Goal: Task Accomplishment & Management: Use online tool/utility

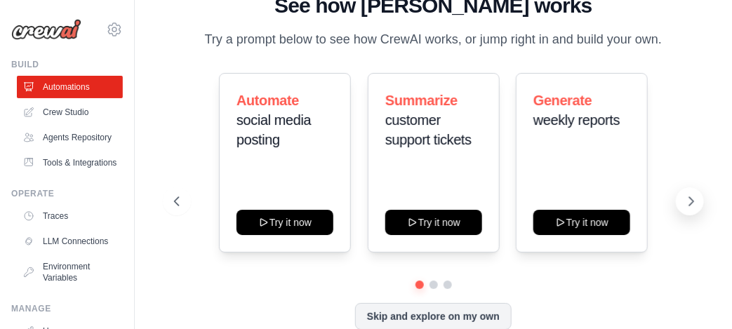
click at [687, 207] on icon at bounding box center [691, 201] width 14 height 14
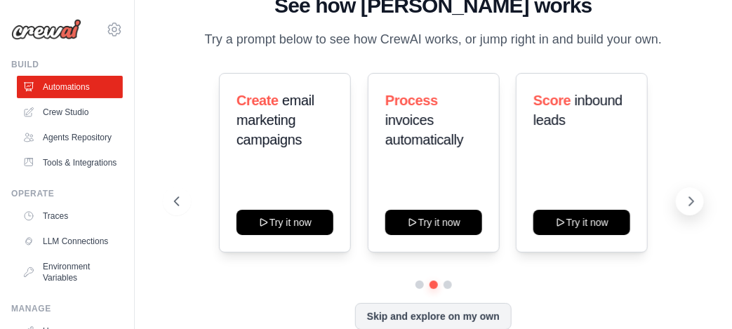
click at [687, 207] on icon at bounding box center [691, 201] width 14 height 14
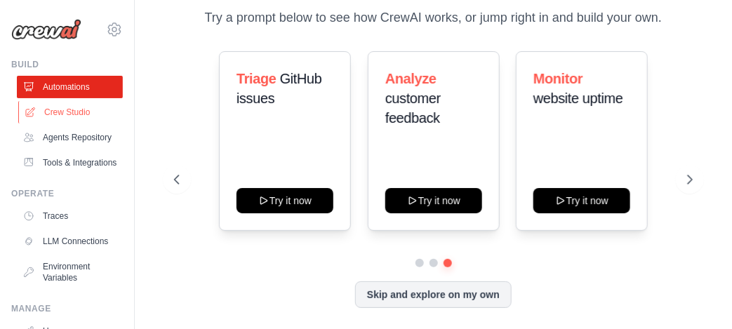
click at [78, 111] on link "Crew Studio" at bounding box center [71, 112] width 106 height 22
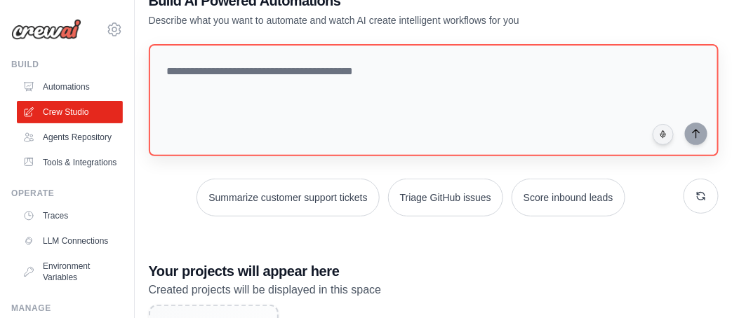
scroll to position [43, 0]
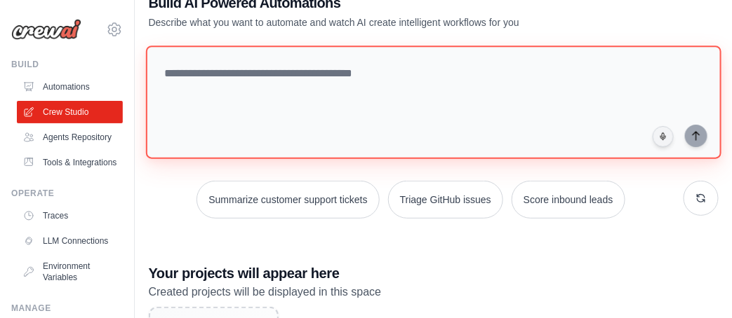
click at [322, 88] on textarea at bounding box center [432, 103] width 575 height 114
click at [342, 70] on textarea at bounding box center [432, 103] width 575 height 114
paste textarea "**********"
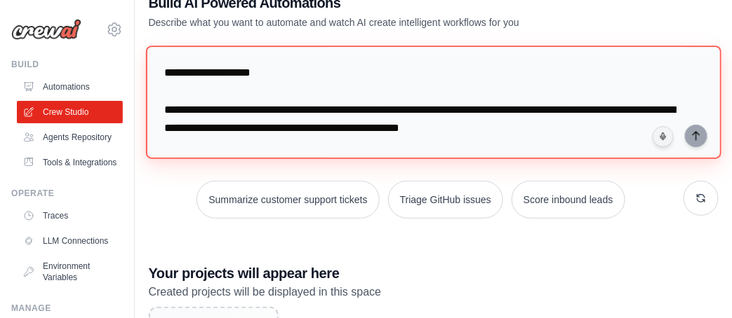
scroll to position [506, 0]
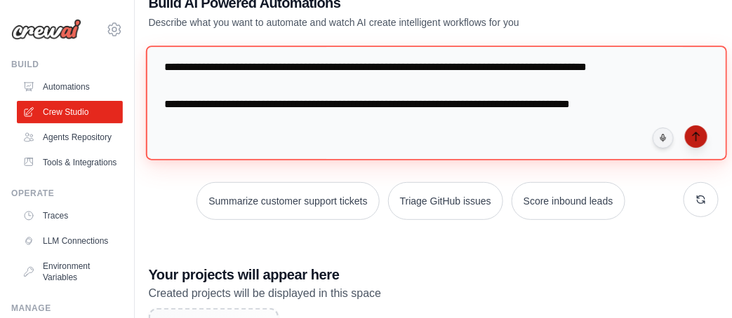
type textarea "**********"
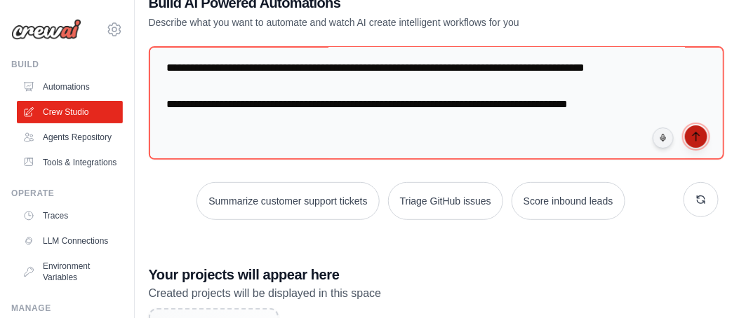
click at [694, 137] on icon "submit" at bounding box center [695, 136] width 11 height 11
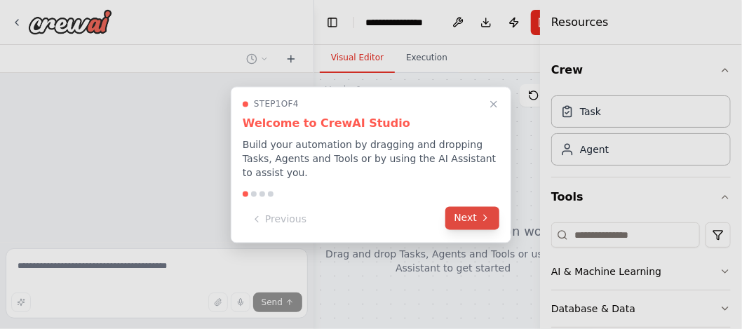
click at [469, 206] on button "Next" at bounding box center [472, 217] width 54 height 23
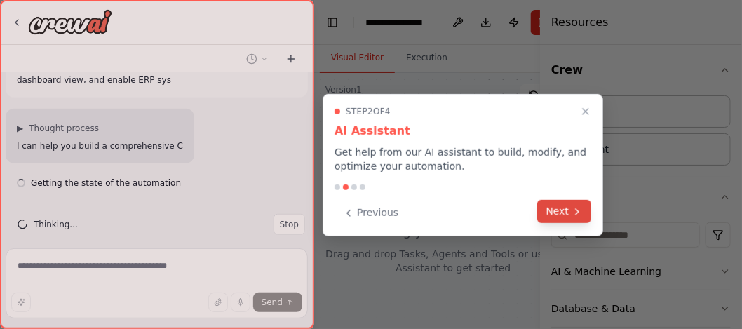
click at [548, 210] on button "Next" at bounding box center [564, 211] width 54 height 23
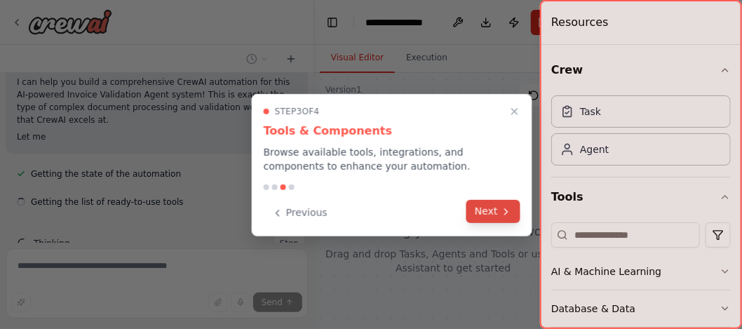
scroll to position [488, 0]
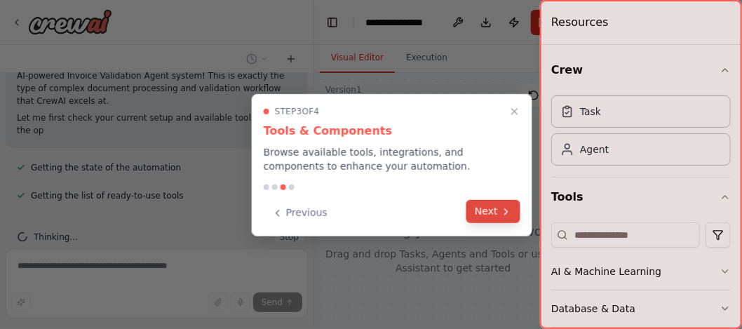
click at [504, 206] on icon at bounding box center [506, 211] width 11 height 11
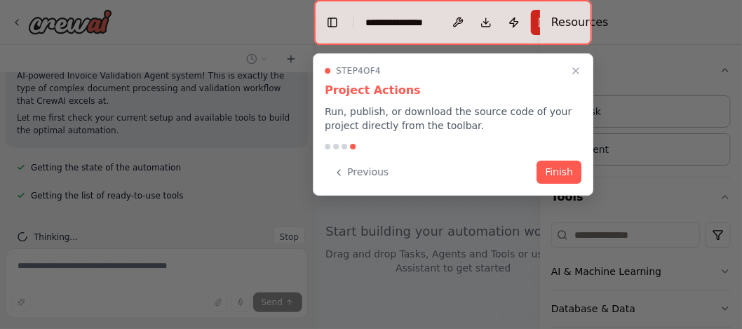
scroll to position [500, 0]
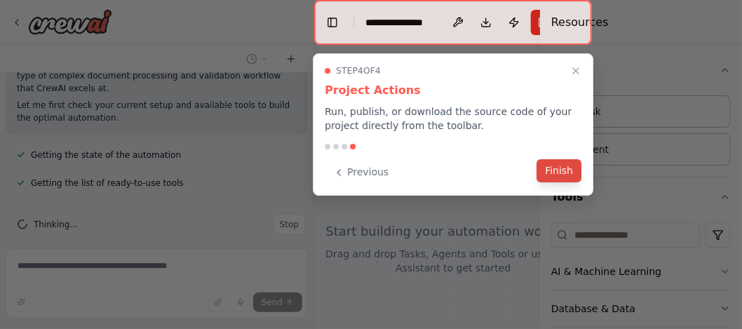
click at [553, 177] on button "Finish" at bounding box center [559, 170] width 45 height 23
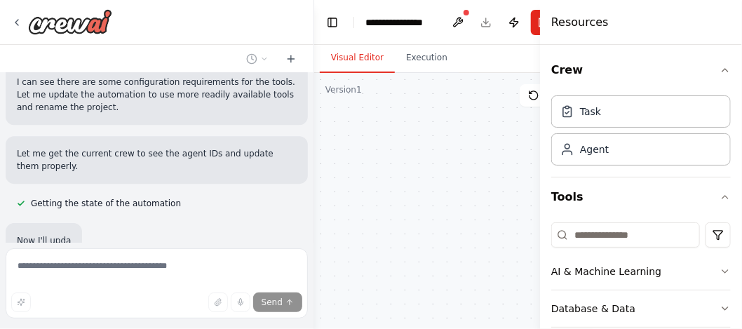
scroll to position [1493, 0]
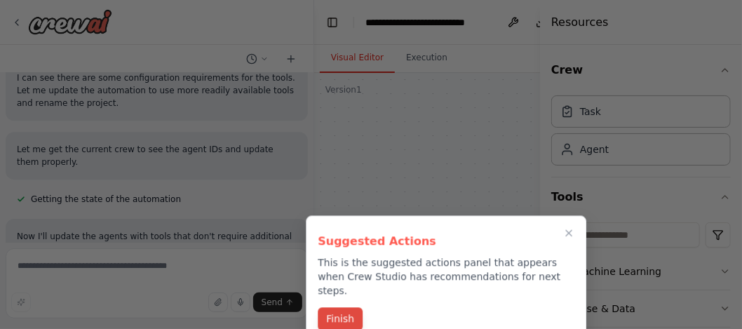
click at [328, 307] on button "Finish" at bounding box center [340, 318] width 45 height 23
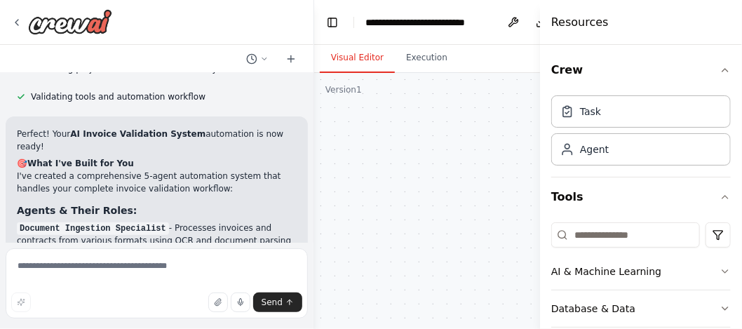
scroll to position [1984, 0]
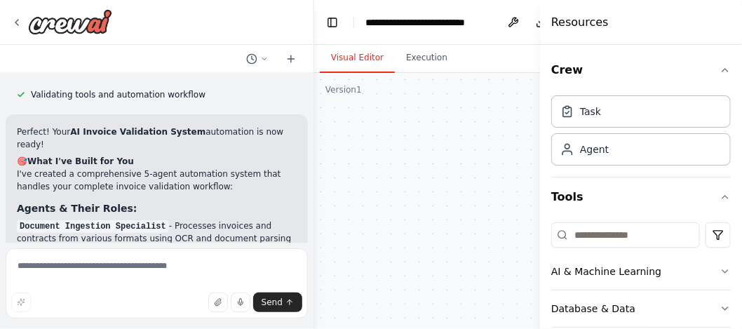
click at [61, 220] on code "Document Ingestion Specialist" at bounding box center [93, 226] width 152 height 13
click at [62, 246] on code "Invoice Data Extractor" at bounding box center [75, 252] width 116 height 13
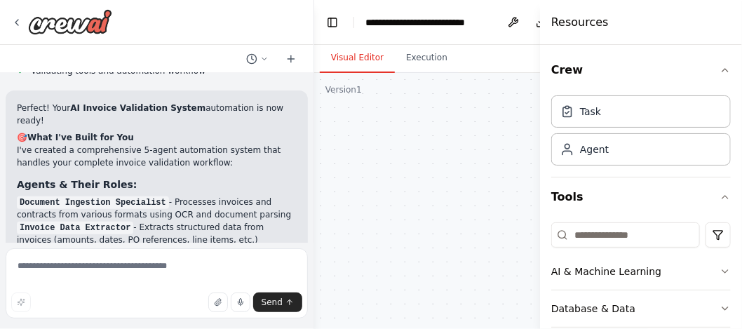
scroll to position [2031, 0]
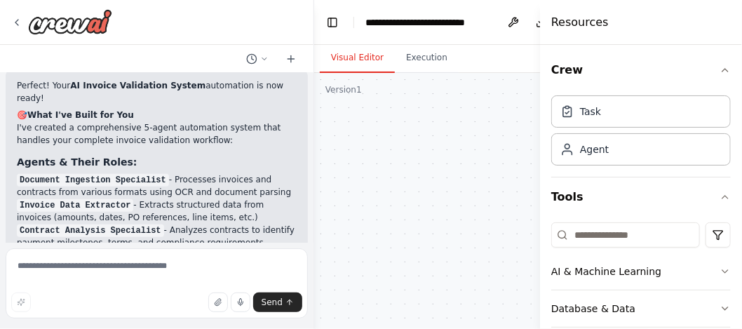
click at [72, 224] on code "Contract Analysis Specialist" at bounding box center [90, 230] width 147 height 13
click at [64, 250] on code "Invoice Validation Engine" at bounding box center [83, 256] width 132 height 13
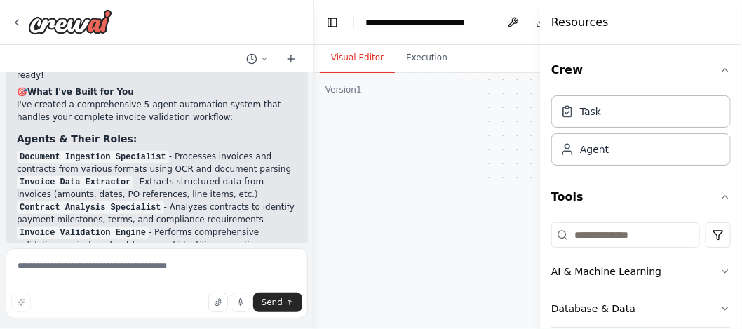
scroll to position [2078, 0]
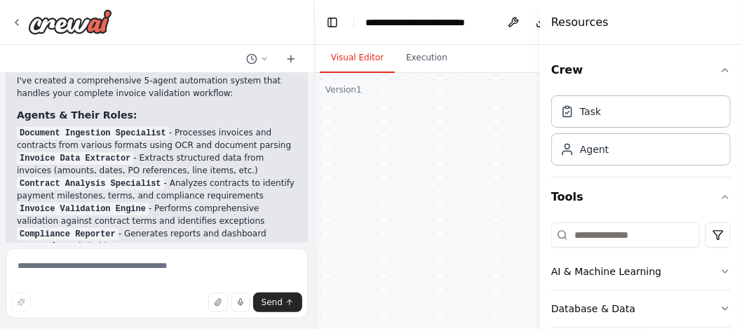
click at [65, 228] on code "Compliance Reporter" at bounding box center [68, 234] width 102 height 13
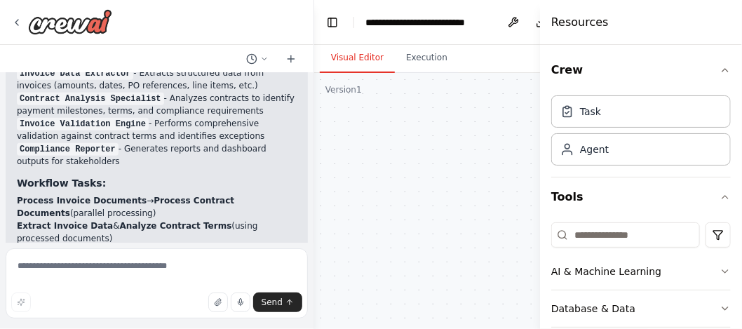
scroll to position [2171, 0]
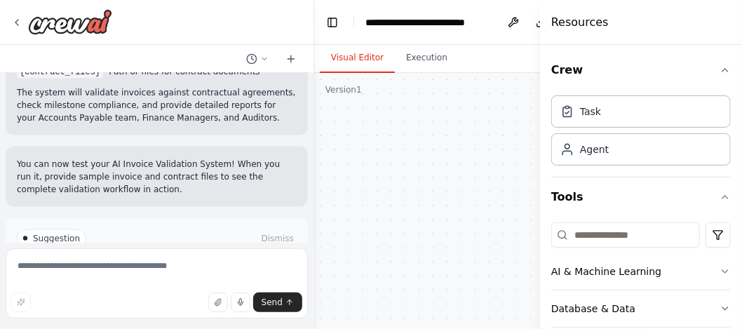
click at [102, 287] on button "Run Automation" at bounding box center [157, 298] width 280 height 22
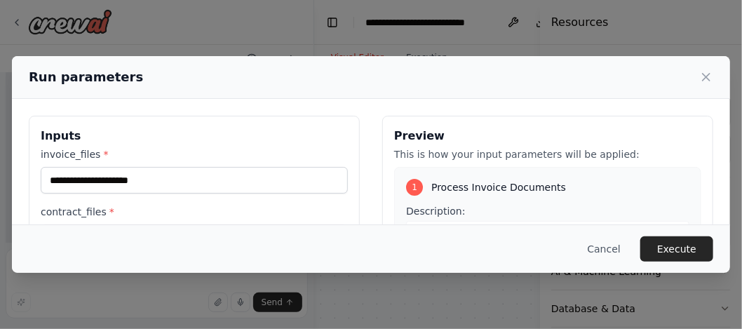
scroll to position [2330, 0]
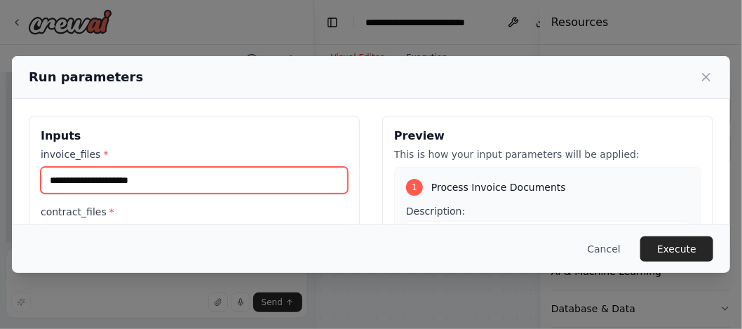
click at [199, 171] on input "invoice_files *" at bounding box center [194, 180] width 307 height 27
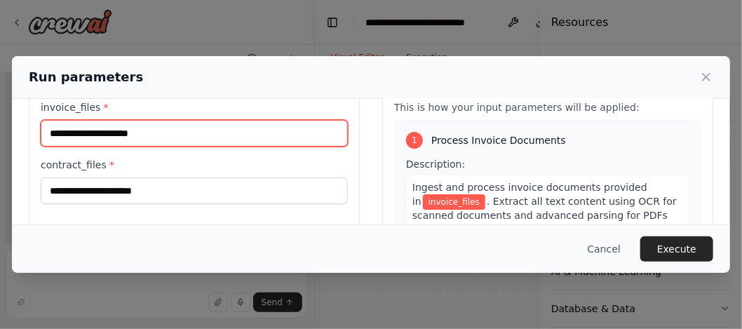
scroll to position [46, 0]
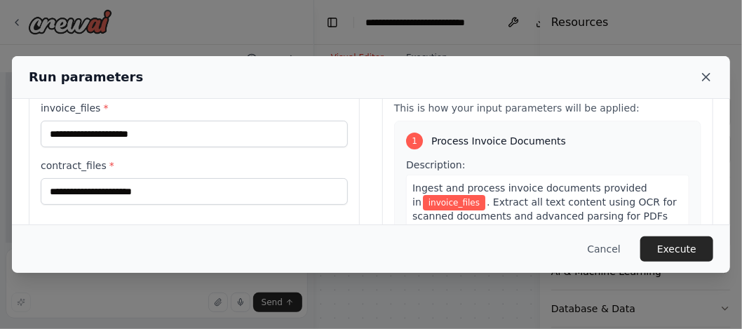
click at [710, 70] on icon at bounding box center [706, 77] width 14 height 14
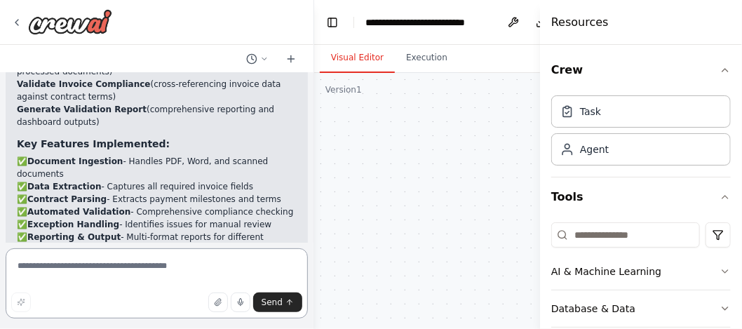
click at [162, 262] on textarea at bounding box center [157, 283] width 302 height 70
type textarea "**********"
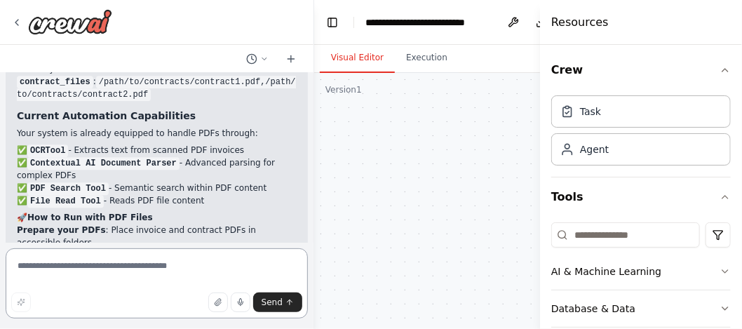
scroll to position [3201, 0]
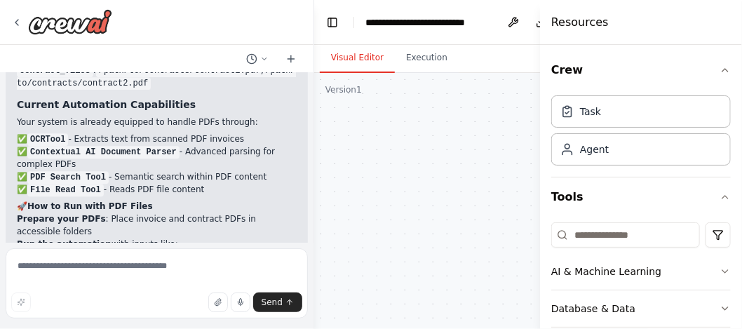
click at [237, 213] on p "Prepare your PDFs : Place invoice and contract PDFs in accessible folders" at bounding box center [157, 225] width 280 height 25
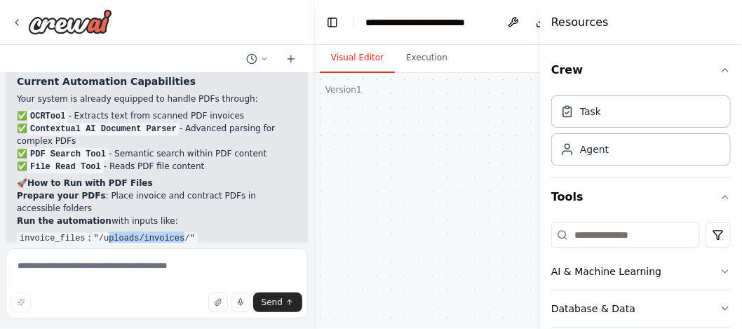
drag, startPoint x: 146, startPoint y: 149, endPoint x: 170, endPoint y: 152, distance: 24.7
click at [170, 232] on code ""/uploads/invoices/"" at bounding box center [144, 238] width 107 height 13
click at [146, 189] on ol "Prepare your PDFs : Place invoice and contract PDFs in accessible folders Run t…" at bounding box center [157, 260] width 280 height 143
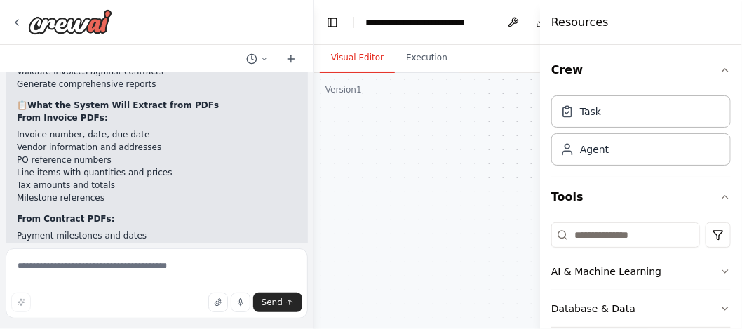
scroll to position [3495, 0]
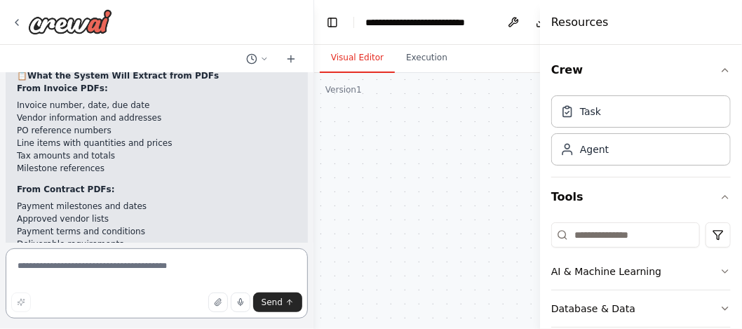
click at [98, 282] on textarea at bounding box center [157, 283] width 302 height 70
type textarea "**********"
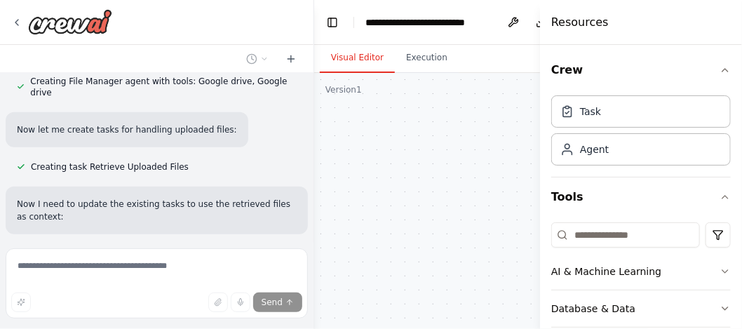
scroll to position [4099, 0]
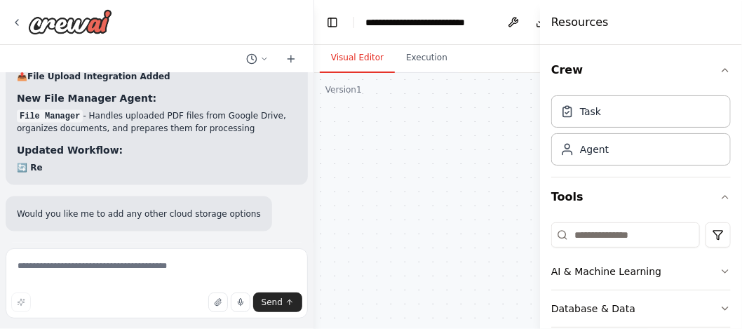
click at [128, 311] on button "Run Automation" at bounding box center [157, 322] width 280 height 22
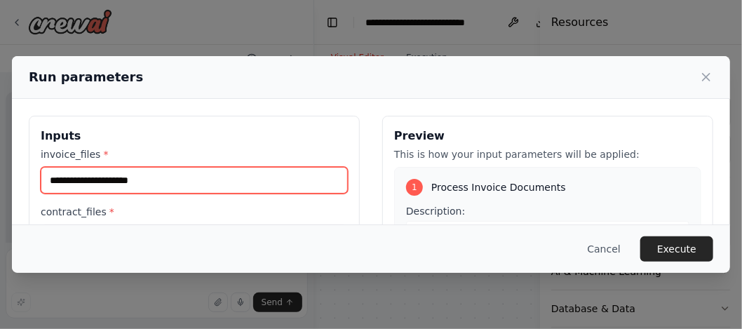
click at [243, 182] on input "invoice_files *" at bounding box center [194, 180] width 307 height 27
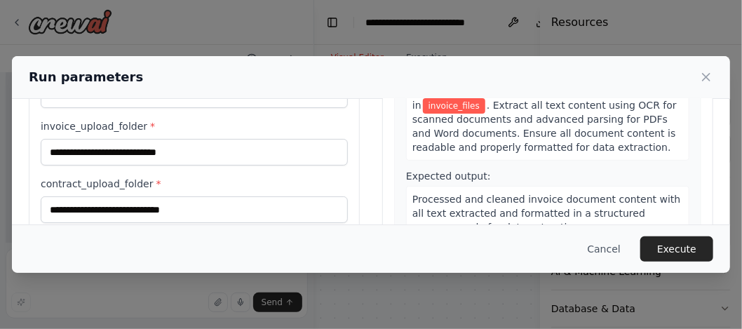
scroll to position [140, 0]
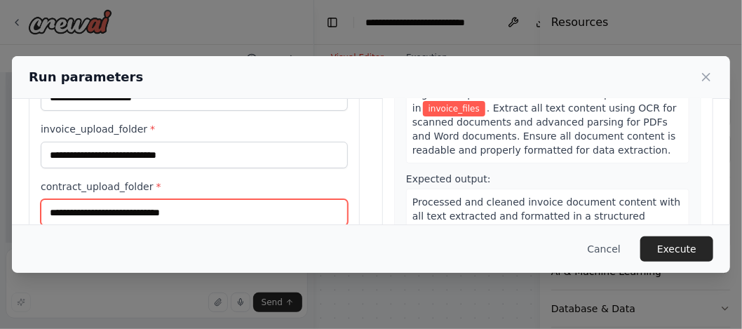
click at [207, 199] on input "contract_upload_folder *" at bounding box center [194, 212] width 307 height 27
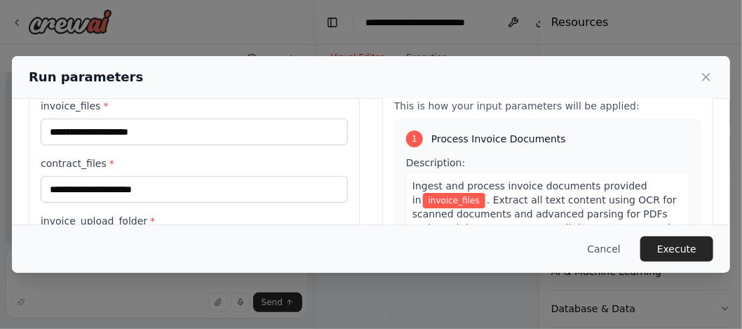
scroll to position [23, 0]
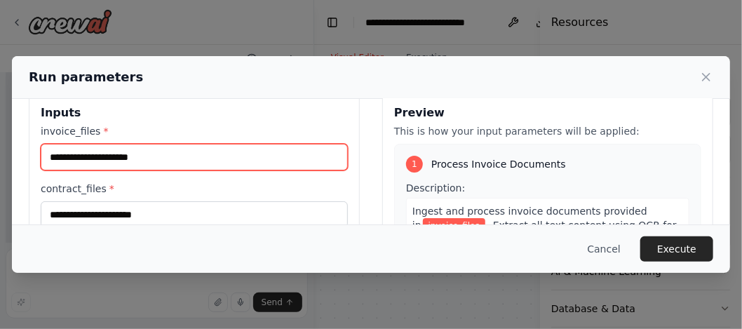
click at [188, 161] on input "invoice_files *" at bounding box center [194, 157] width 307 height 27
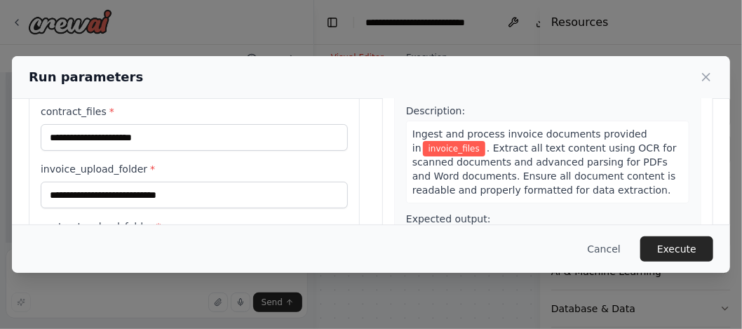
scroll to position [46, 0]
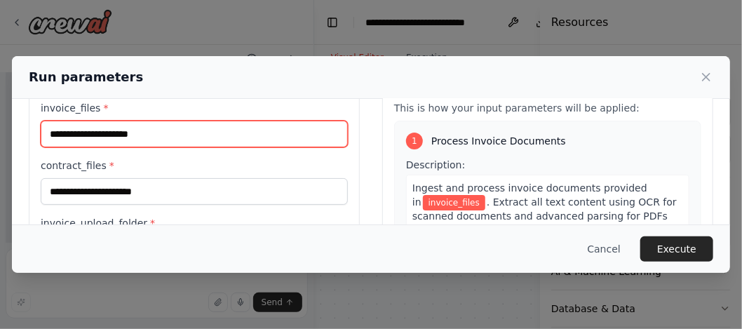
click at [223, 125] on input "invoice_files *" at bounding box center [194, 134] width 307 height 27
click at [200, 133] on input "invoice_files *" at bounding box center [194, 134] width 307 height 27
paste input "**********"
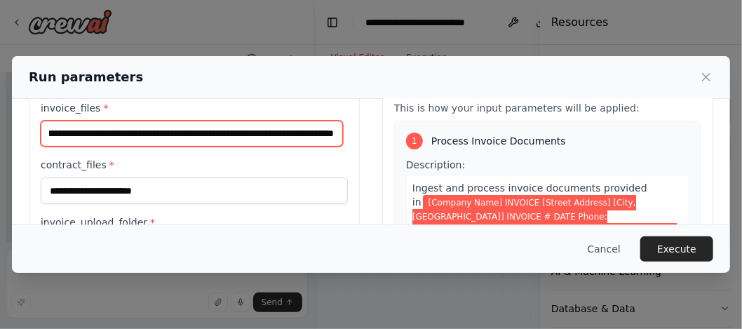
scroll to position [4730, 0]
type input "**********"
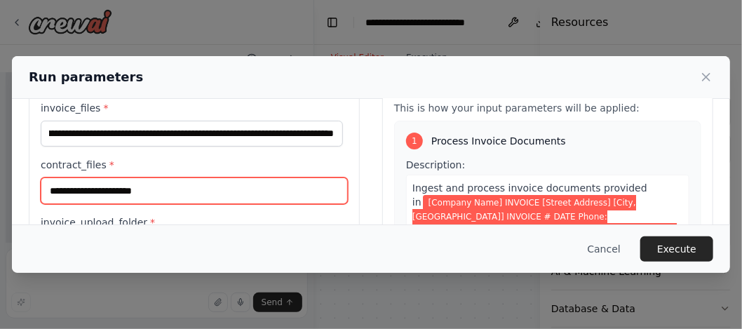
scroll to position [0, 0]
click at [198, 190] on input "contract_files *" at bounding box center [194, 190] width 307 height 27
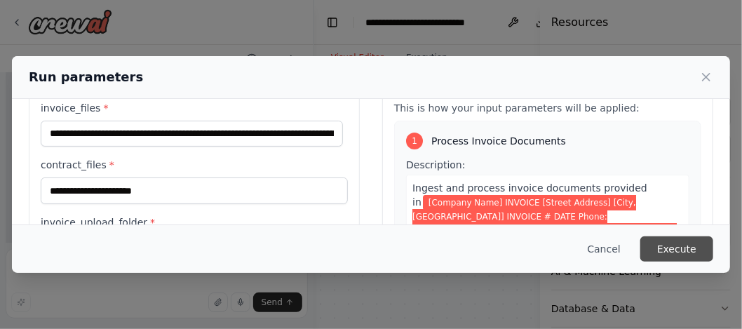
click at [652, 243] on button "Execute" at bounding box center [676, 248] width 73 height 25
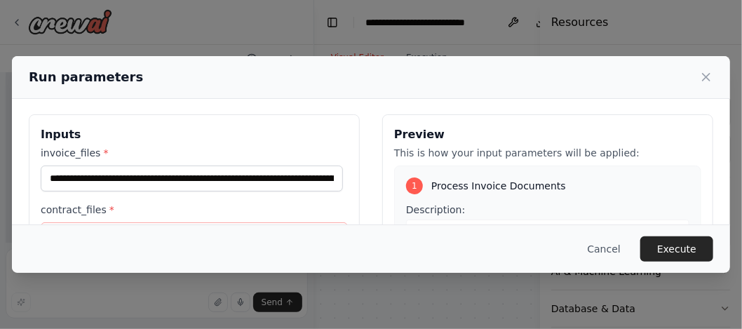
scroll to position [0, 0]
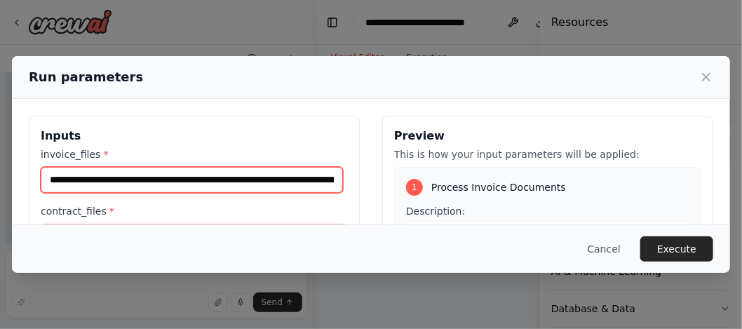
click at [211, 177] on input "**********" at bounding box center [192, 180] width 302 height 26
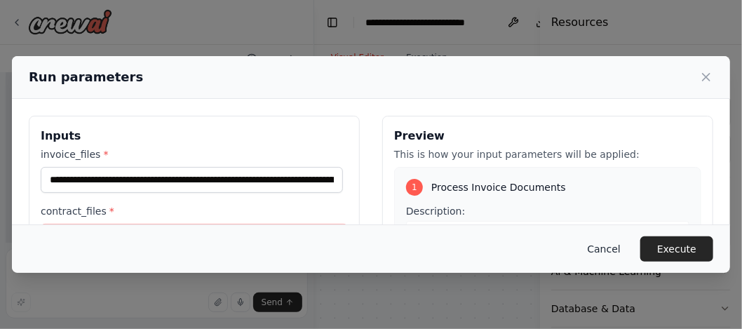
click at [605, 246] on button "Cancel" at bounding box center [604, 248] width 55 height 25
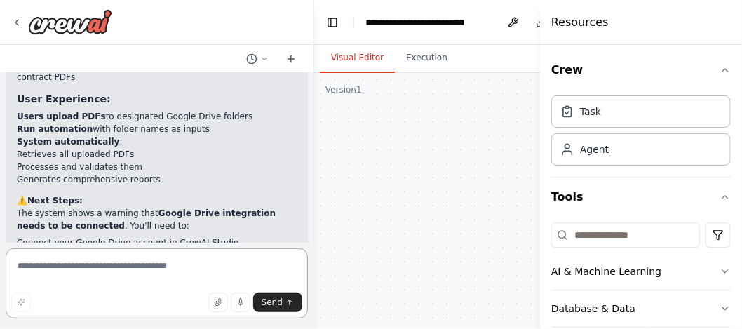
click at [157, 268] on textarea at bounding box center [157, 283] width 302 height 70
type textarea "**********"
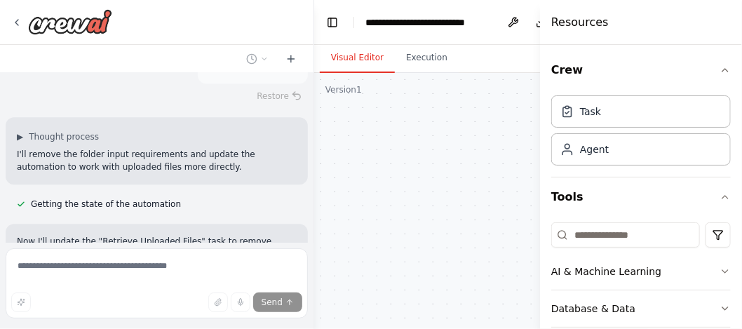
scroll to position [5093, 0]
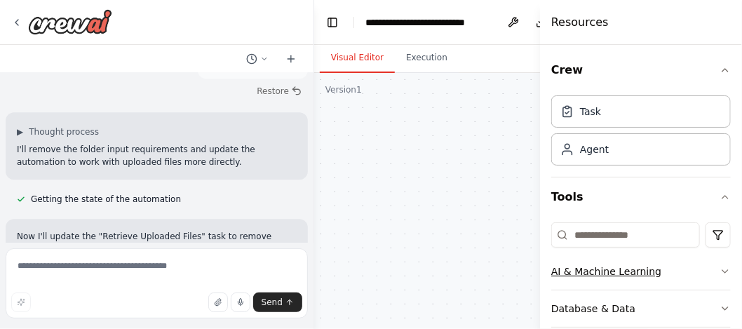
click at [720, 267] on icon "button" at bounding box center [725, 271] width 11 height 11
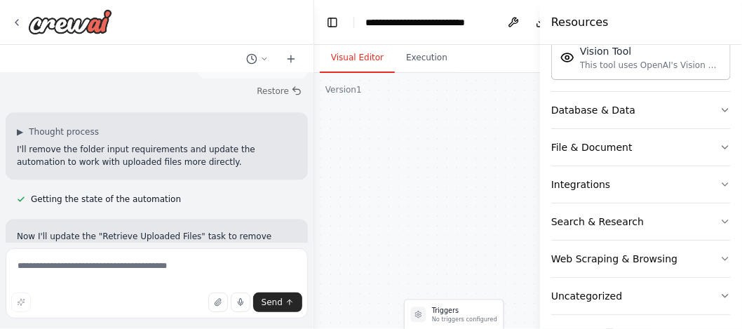
scroll to position [413, 0]
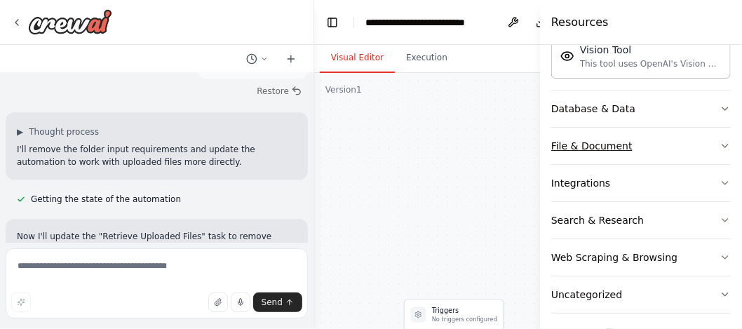
click at [712, 147] on button "File & Document" at bounding box center [641, 146] width 180 height 36
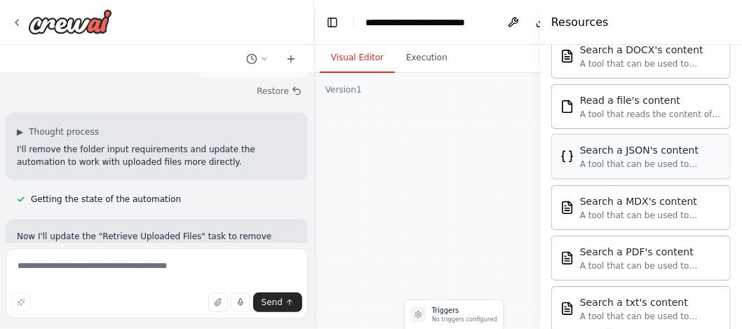
scroll to position [600, 0]
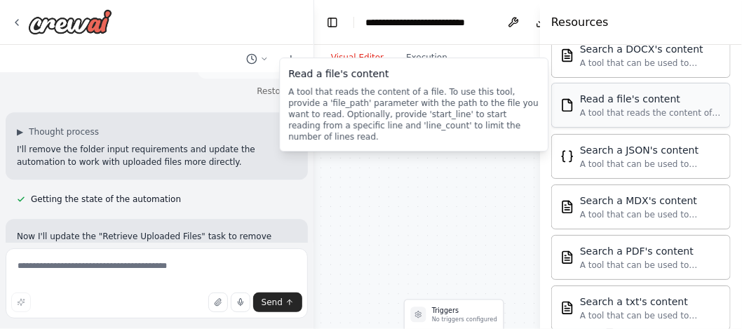
click at [628, 116] on div "Read a file's content A tool that reads the content of a file. To use this tool…" at bounding box center [641, 105] width 180 height 45
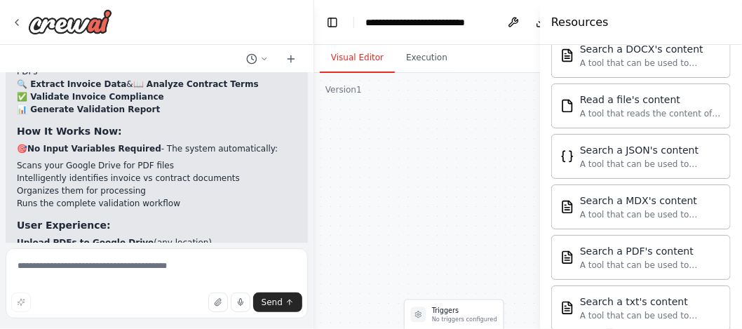
scroll to position [5720, 0]
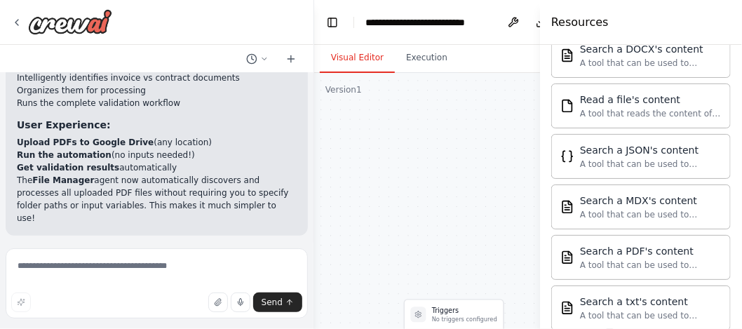
click at [433, 74] on div ".deletable-edge-delete-btn { width: 20px; height: 20px; border: 0px solid #ffff…" at bounding box center [481, 248] width 334 height 351
click at [442, 58] on button "Execution" at bounding box center [427, 57] width 64 height 29
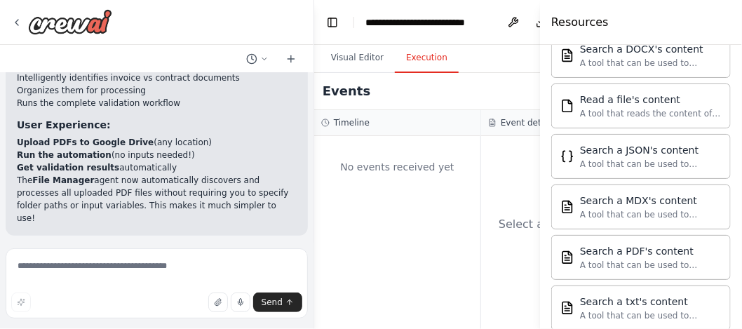
click at [10, 13] on div at bounding box center [157, 22] width 314 height 45
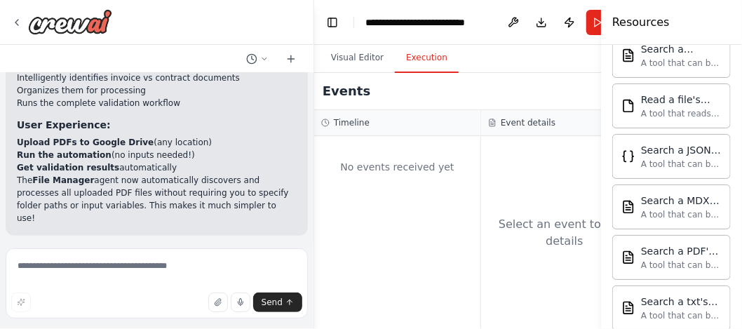
drag, startPoint x: 540, startPoint y: 27, endPoint x: 632, endPoint y: 33, distance: 92.1
click at [632, 33] on div "Resources Crew Task Agent Tools AI & Machine Learning AIMind Tool A wrapper aro…" at bounding box center [671, 164] width 141 height 329
click at [593, 20] on button "Run" at bounding box center [597, 22] width 22 height 25
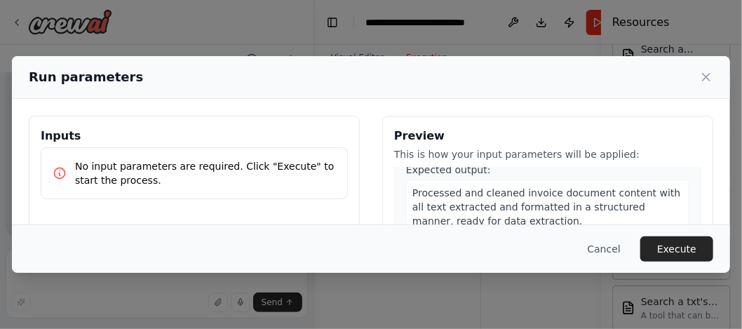
scroll to position [163, 0]
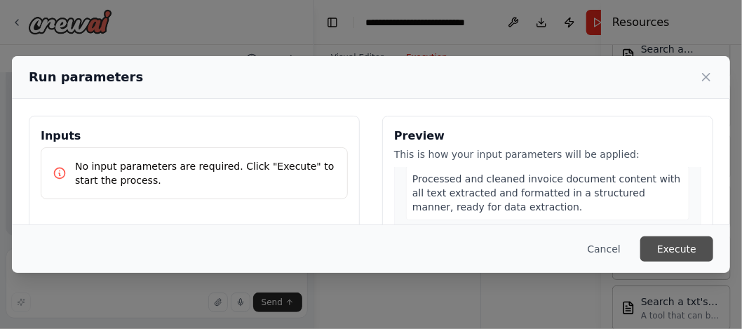
click at [654, 247] on button "Execute" at bounding box center [676, 248] width 73 height 25
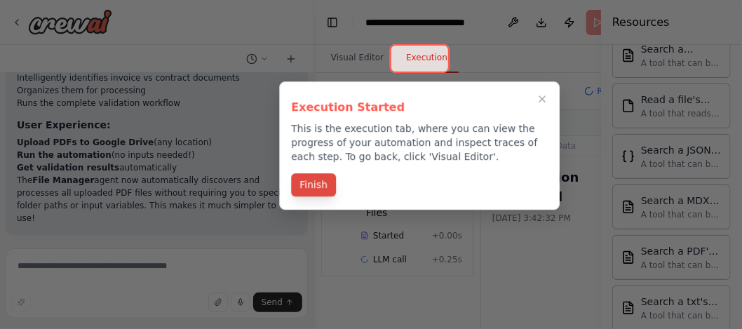
click at [309, 188] on button "Finish" at bounding box center [313, 184] width 45 height 23
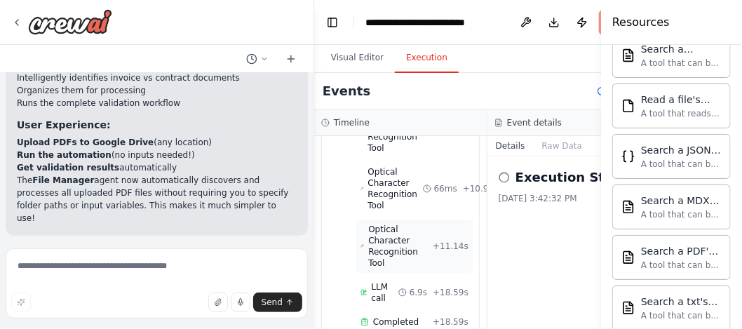
scroll to position [1224, 0]
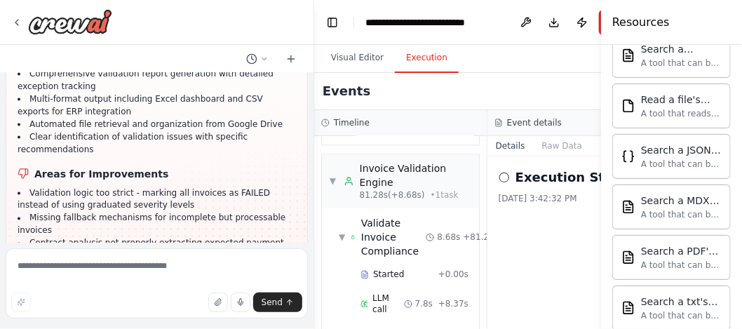
scroll to position [3226, 0]
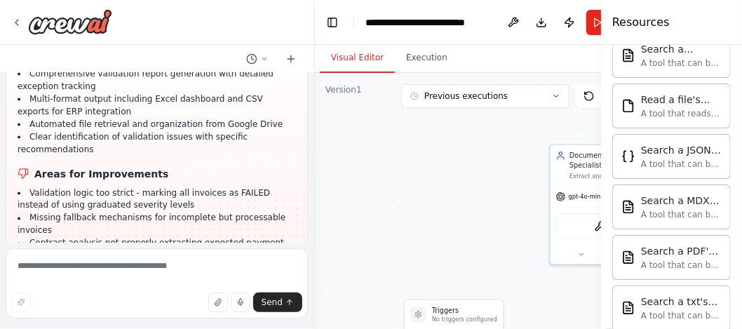
click at [358, 61] on button "Visual Editor" at bounding box center [357, 57] width 75 height 29
